Goal: Use online tool/utility: Utilize a website feature to perform a specific function

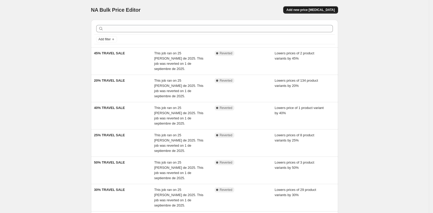
click at [322, 11] on span "Add new price [MEDICAL_DATA]" at bounding box center [310, 10] width 48 height 4
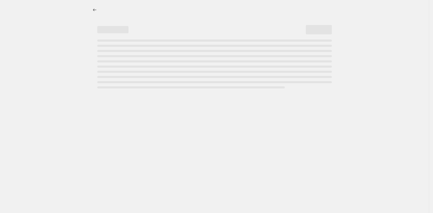
select select "percentage"
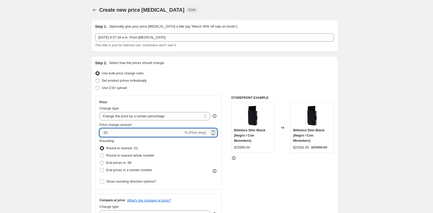
click at [112, 135] on input "-10" at bounding box center [142, 132] width 84 height 8
type input "-1"
type input "-20"
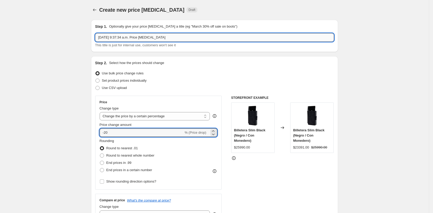
click at [132, 39] on input "[DATE] 9:37:34 a.m. Price [MEDICAL_DATA]" at bounding box center [214, 37] width 239 height 8
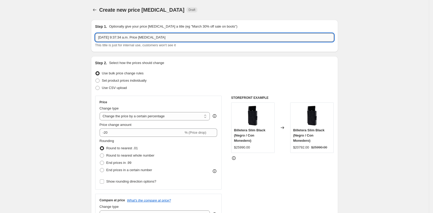
click at [132, 39] on input "[DATE] 9:37:34 a.m. Price [MEDICAL_DATA]" at bounding box center [214, 37] width 239 height 8
click at [132, 38] on input "[DATE] 9:37:34 a.m. Price [MEDICAL_DATA]" at bounding box center [214, 37] width 239 height 8
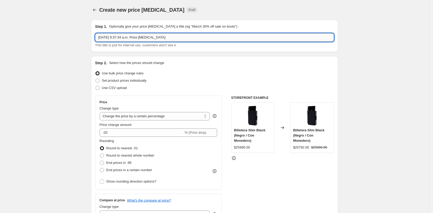
click at [132, 38] on input "[DATE] 9:37:34 a.m. Price [MEDICAL_DATA]" at bounding box center [214, 37] width 239 height 8
type input "3RA ACTIVACION"
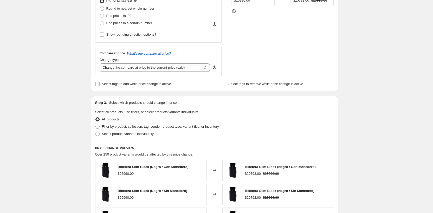
scroll to position [152, 0]
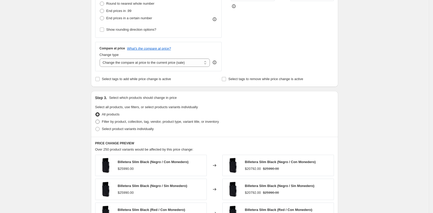
click at [110, 123] on span "Filter by product, collection, tag, vendor, product type, variant title, or inv…" at bounding box center [160, 122] width 117 height 4
click at [96, 120] on input "Filter by product, collection, tag, vendor, product type, variant title, or inv…" at bounding box center [95, 120] width 0 height 0
radio input "true"
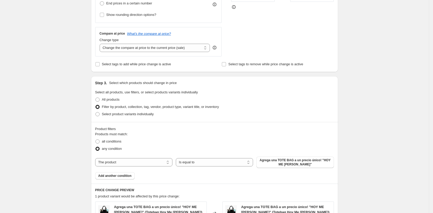
scroll to position [252, 0]
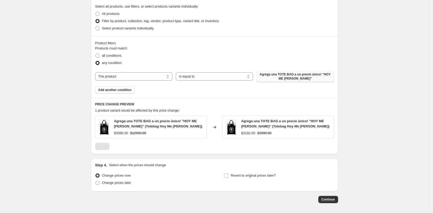
click at [279, 80] on button "Agrega una TOTE BAG a un precio único! "HOY ME [PERSON_NAME]"" at bounding box center [294, 76] width 77 height 11
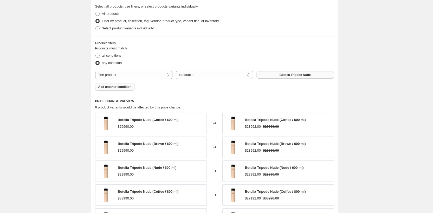
click at [117, 88] on span "Add another condition" at bounding box center [114, 87] width 33 height 4
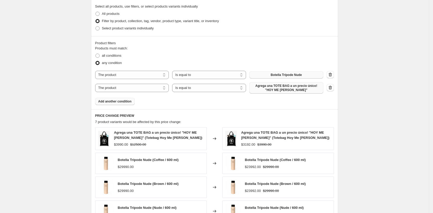
click at [277, 86] on span "Agrega una TOTE BAG a un precio único! "HOY ME [PERSON_NAME]"" at bounding box center [286, 88] width 68 height 8
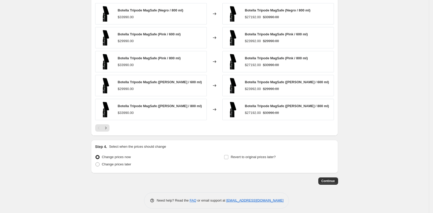
scroll to position [375, 0]
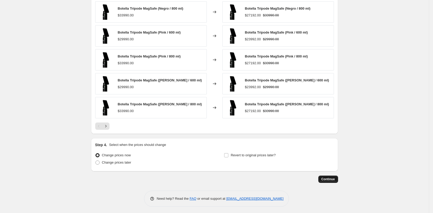
click at [335, 178] on span "Continue" at bounding box center [328, 179] width 14 height 4
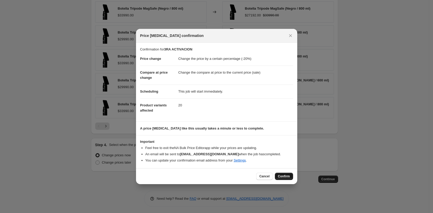
click at [288, 176] on span "Confirm" at bounding box center [284, 176] width 12 height 4
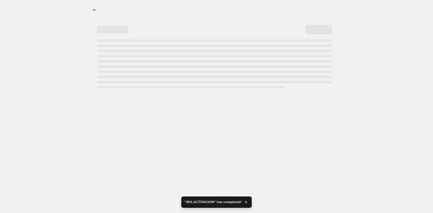
select select "percentage"
